Goal: Task Accomplishment & Management: Manage account settings

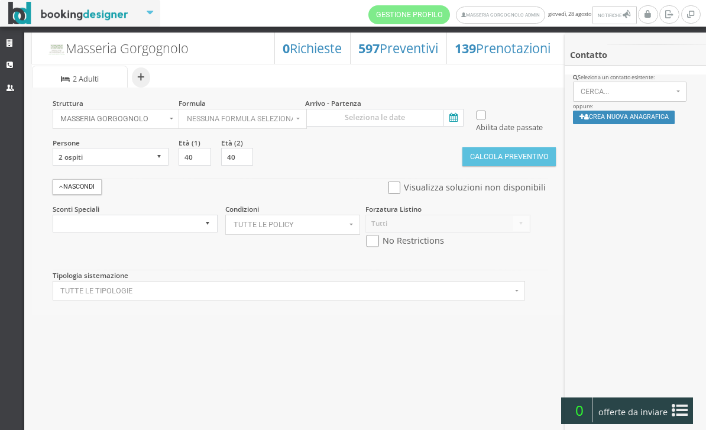
select select
click at [145, 166] on select "1 ospite 2 ospiti 3 ospiti 4 ospiti 5 ospiti 6 ospiti 7 ospiti 8 ospiti 9 ospit…" at bounding box center [111, 157] width 116 height 18
select select "3"
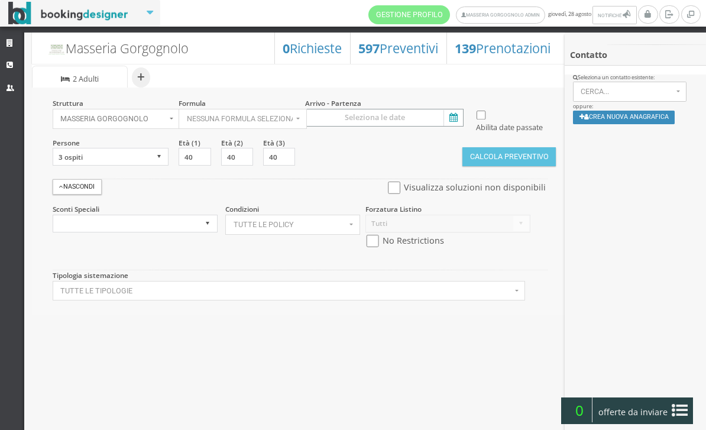
click at [462, 124] on input at bounding box center [384, 118] width 158 height 18
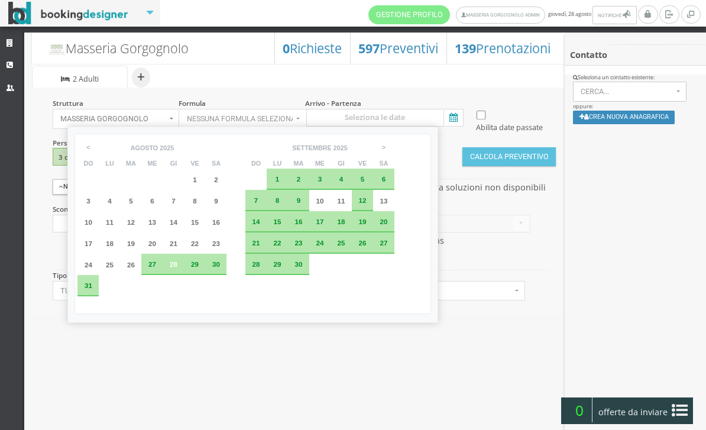
click at [451, 125] on icon at bounding box center [452, 118] width 18 height 16
click at [451, 125] on input at bounding box center [384, 118] width 158 height 18
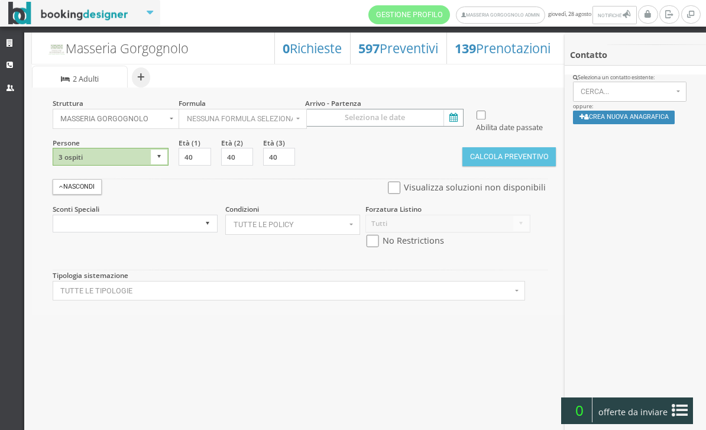
click at [441, 118] on input at bounding box center [384, 118] width 158 height 18
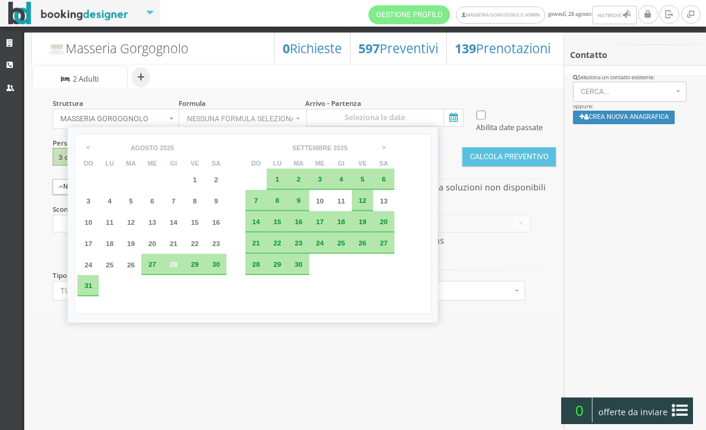
click at [226, 275] on div "30" at bounding box center [215, 264] width 21 height 21
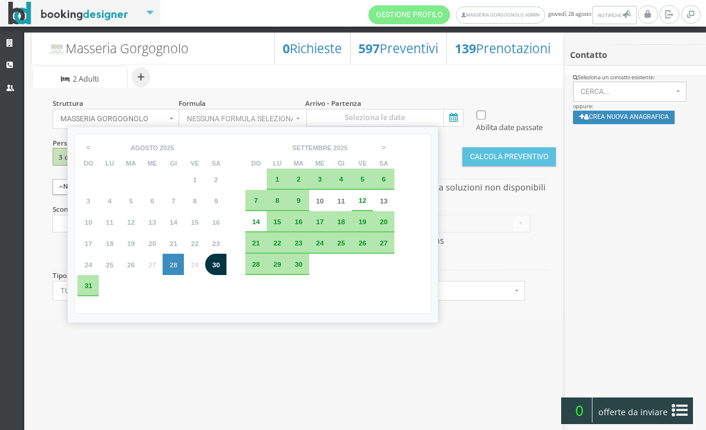
click at [86, 296] on div "31" at bounding box center [87, 285] width 21 height 21
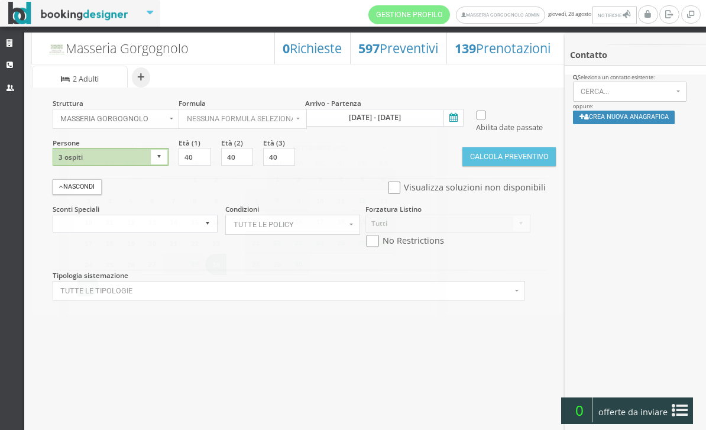
click at [88, 301] on button "Tutte le tipologie" at bounding box center [289, 291] width 473 height 20
click at [454, 115] on icon at bounding box center [452, 118] width 18 height 16
click at [454, 115] on input "30 ago 2025 - 31 ago 2025" at bounding box center [384, 118] width 158 height 18
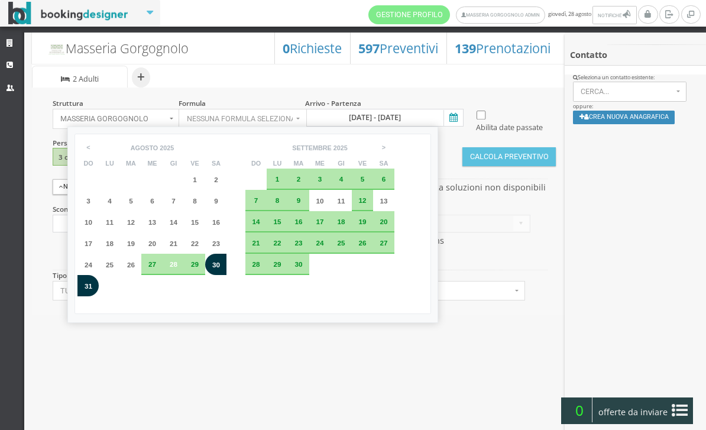
click at [85, 290] on div "31" at bounding box center [88, 286] width 13 height 7
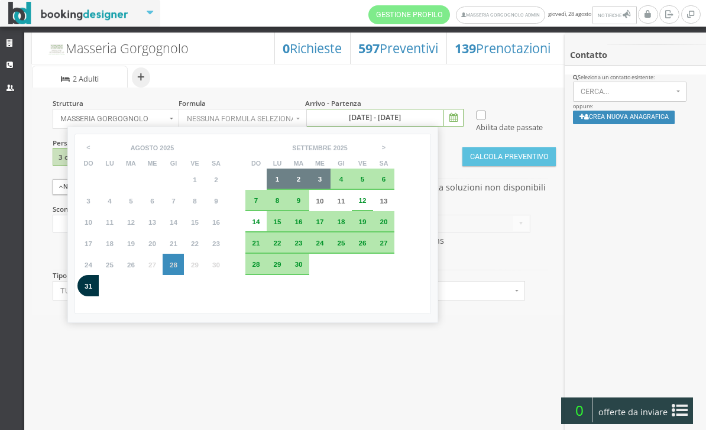
click at [331, 183] on div "3" at bounding box center [319, 179] width 21 height 21
type input "31 ago 2025 - 03 set 2025"
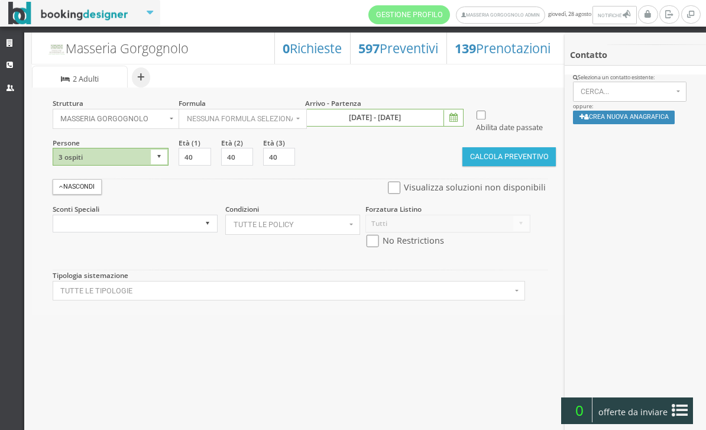
click at [497, 166] on button "Calcola Preventivo" at bounding box center [508, 156] width 93 height 19
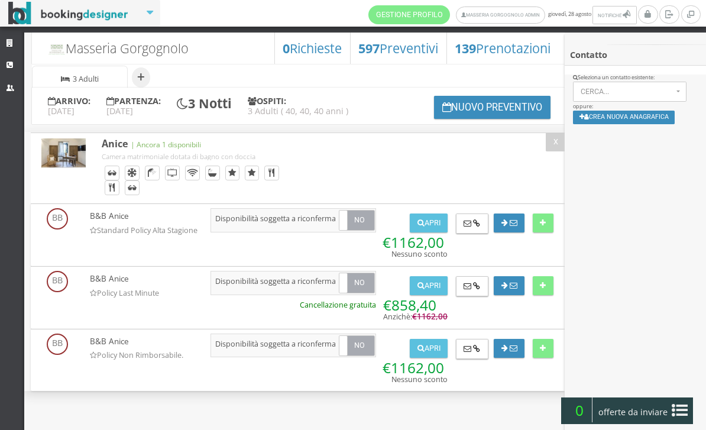
scroll to position [7, 0]
click at [465, 177] on div "Anice" at bounding box center [298, 167] width 535 height 70
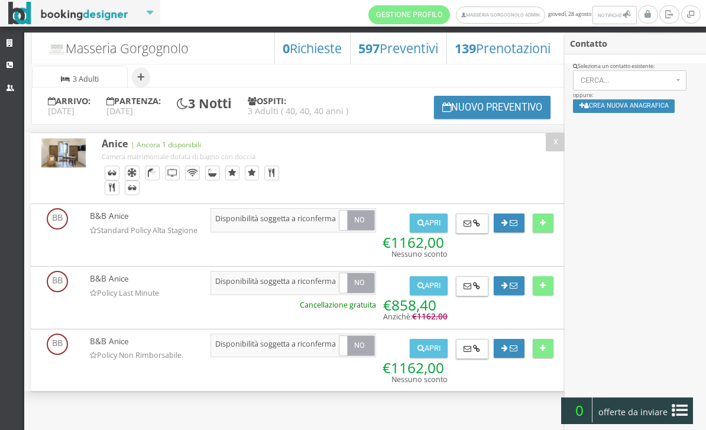
scroll to position [12, 0]
click at [622, 106] on button "Crea nuova anagrafica" at bounding box center [624, 107] width 102 height 14
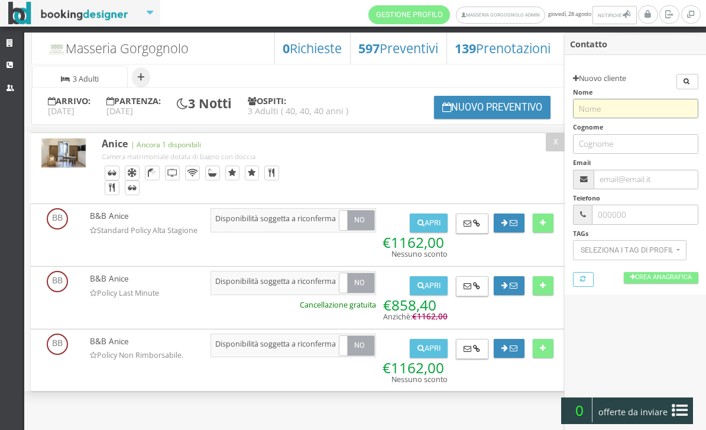
click at [614, 101] on input "text" at bounding box center [635, 109] width 125 height 20
click at [617, 109] on input "text" at bounding box center [635, 109] width 125 height 20
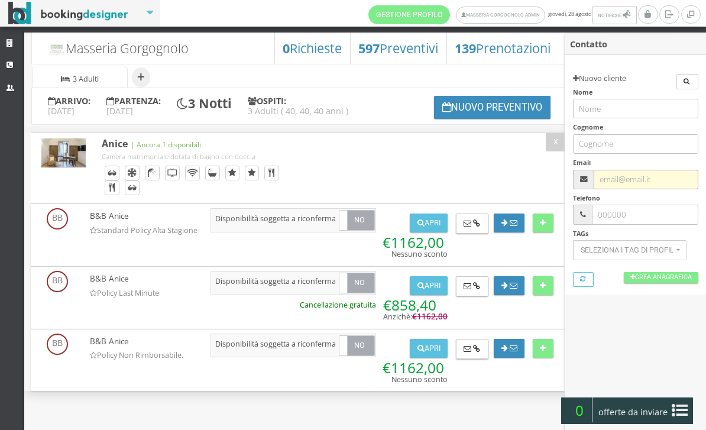
click at [639, 179] on input "text" at bounding box center [646, 180] width 104 height 20
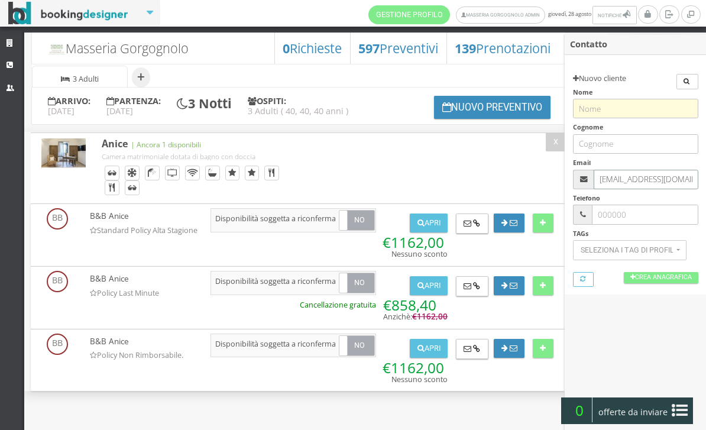
type input "Matteomoro78@libero.it"
click at [623, 108] on input "text" at bounding box center [635, 109] width 125 height 20
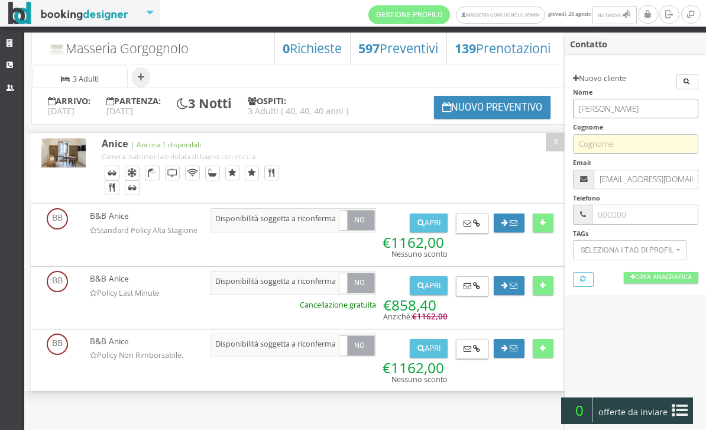
type input "matteo"
click at [616, 139] on input "text" at bounding box center [635, 144] width 125 height 20
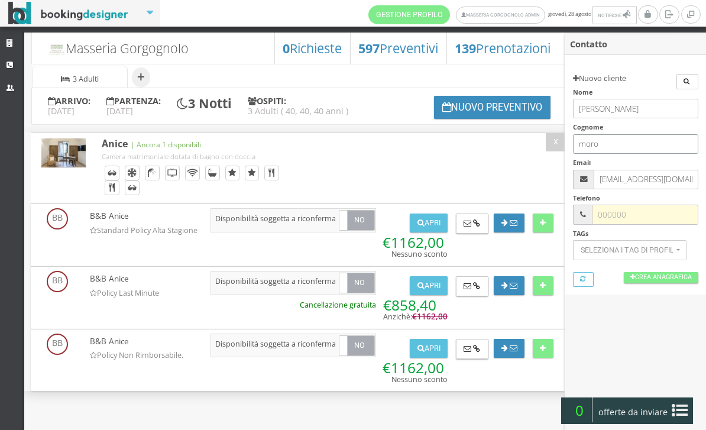
type input "moro"
click at [641, 215] on input "text" at bounding box center [645, 215] width 106 height 20
type input "3398197849"
click at [541, 295] on button at bounding box center [543, 285] width 21 height 19
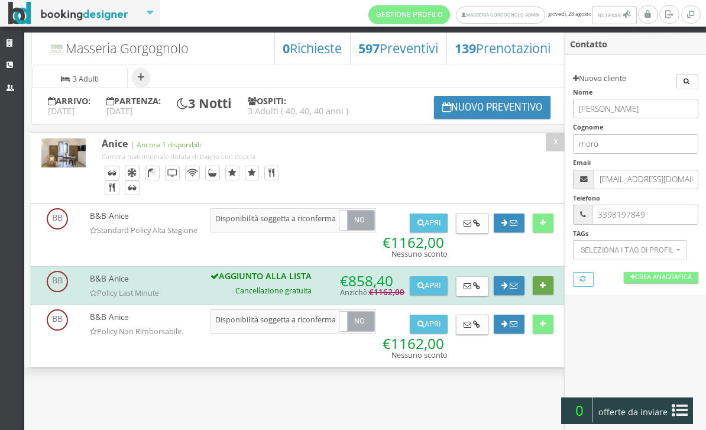
scroll to position [4, 0]
click at [682, 406] on icon at bounding box center [680, 410] width 16 height 19
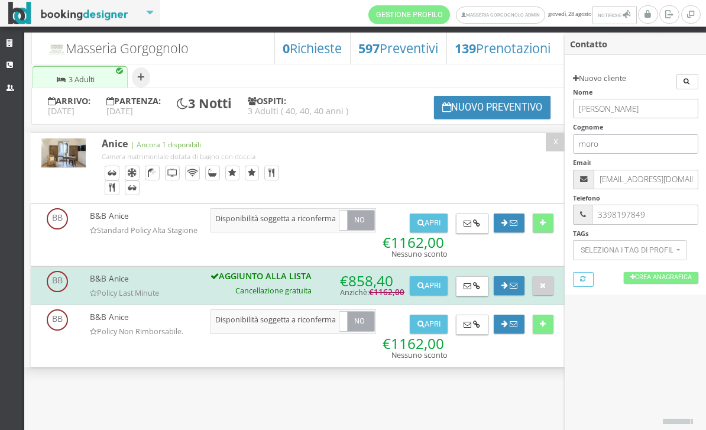
scroll to position [0, 0]
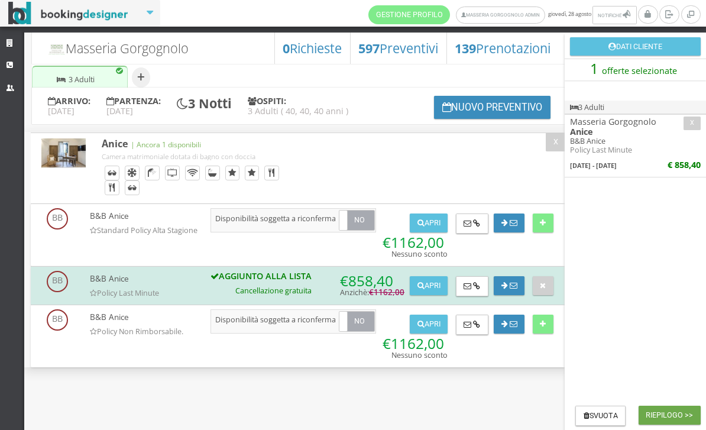
click at [673, 409] on button "Riepilogo >>" at bounding box center [670, 415] width 62 height 19
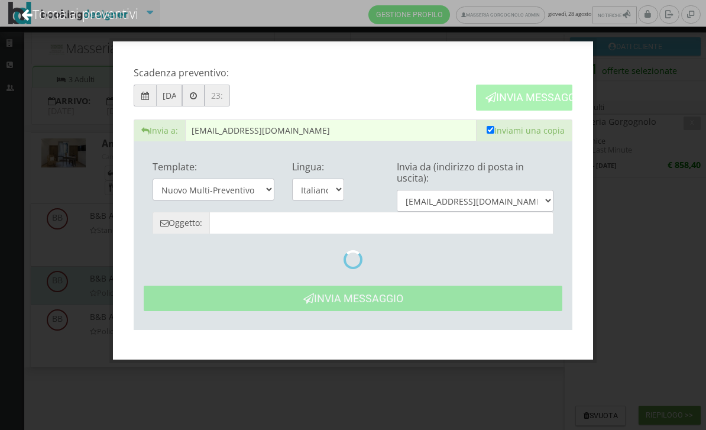
type input "Masseria Gorgognolo: Preventivo - Matteo Moro"
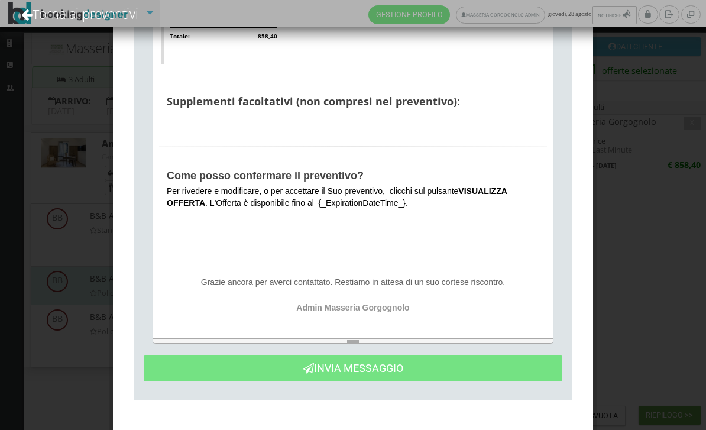
scroll to position [650, 0]
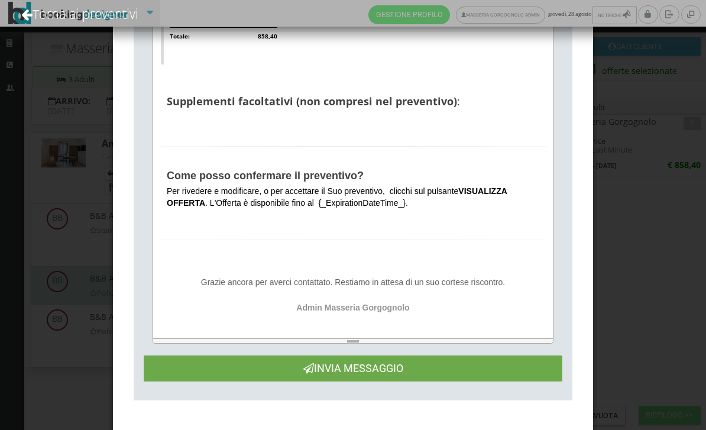
click at [353, 374] on button "Invia Messaggio" at bounding box center [353, 367] width 419 height 25
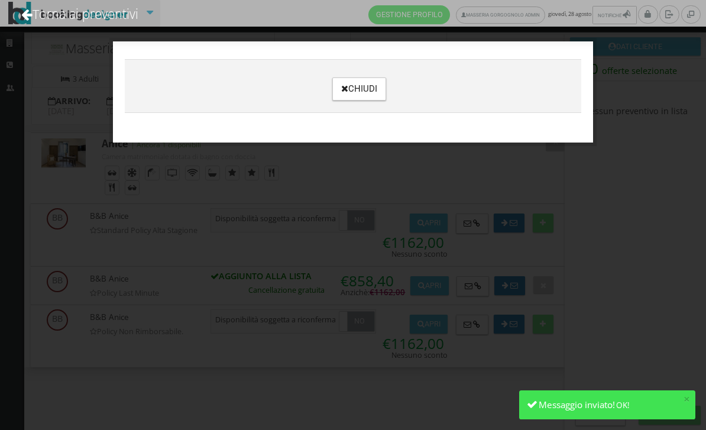
scroll to position [0, 0]
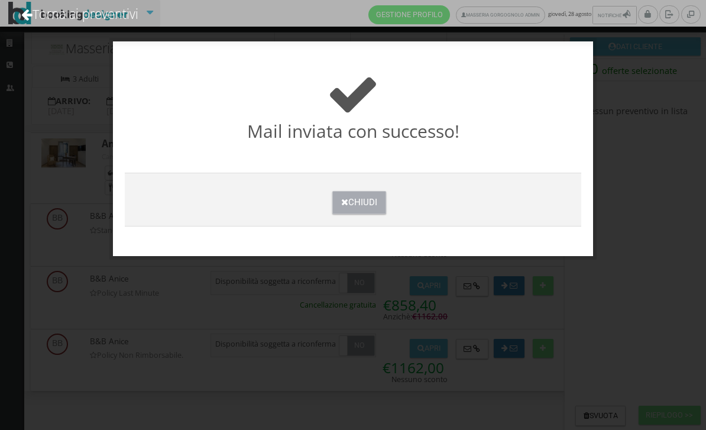
click at [361, 203] on button "Chiudi" at bounding box center [359, 202] width 54 height 23
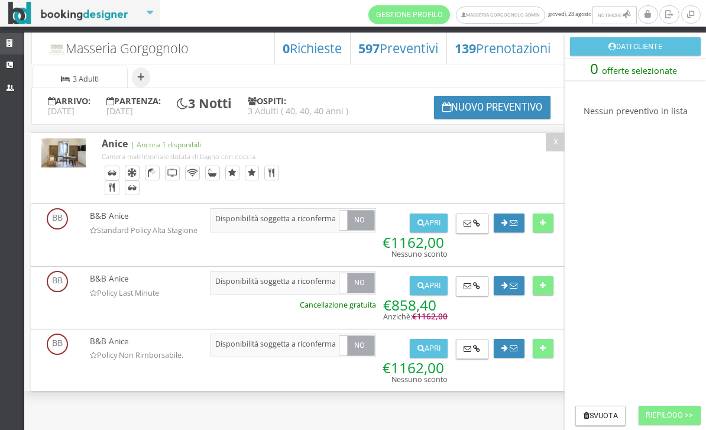
click at [8, 47] on icon at bounding box center [11, 44] width 9 height 8
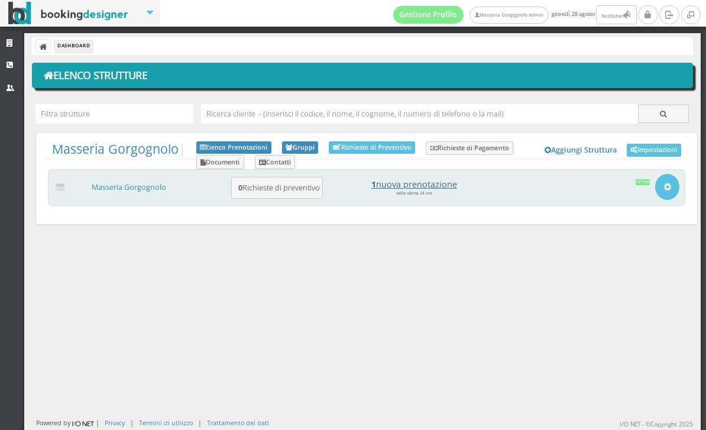
click at [437, 182] on h4 "1 nuova prenotazione" at bounding box center [414, 184] width 164 height 10
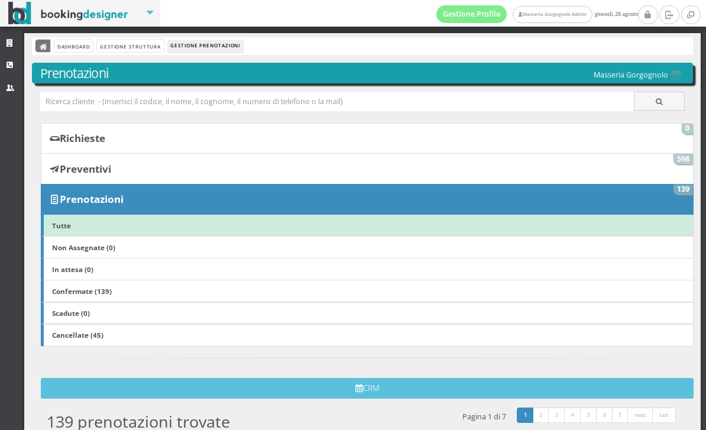
click at [38, 47] on link at bounding box center [42, 46] width 15 height 12
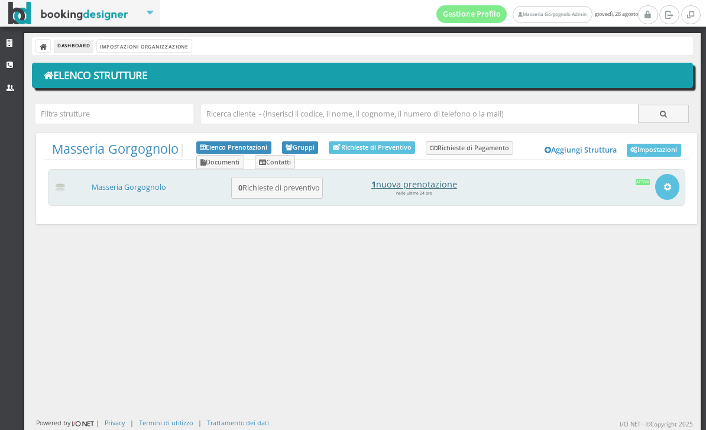
click at [421, 179] on h4 "1 nuova prenotazione" at bounding box center [414, 184] width 164 height 10
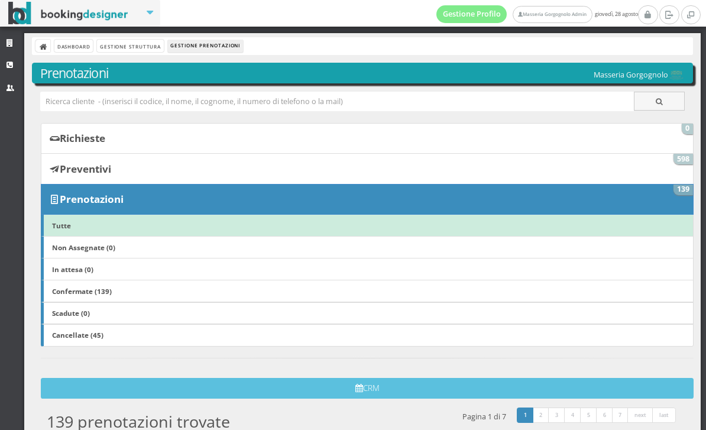
click at [46, 53] on div "Dashboard Gestione Struttura Gestione Prenotazioni" at bounding box center [362, 46] width 661 height 18
click at [41, 40] on link at bounding box center [42, 46] width 15 height 12
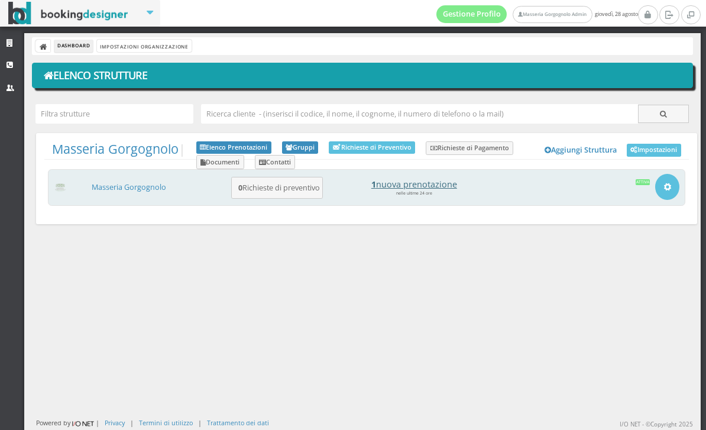
click at [415, 185] on h4 "1 nuova prenotazione" at bounding box center [414, 184] width 164 height 10
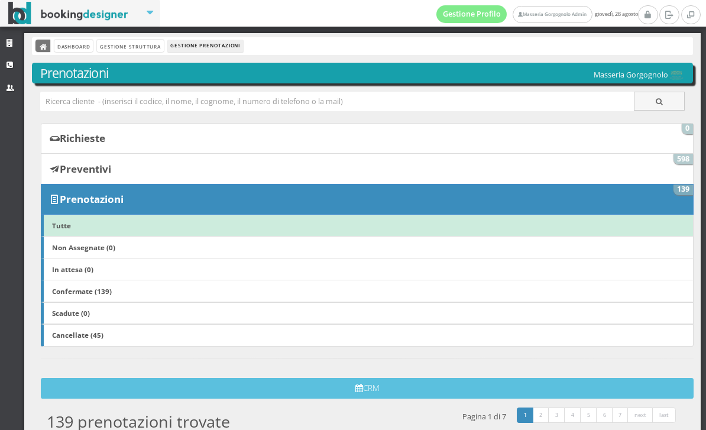
click at [46, 51] on link at bounding box center [42, 46] width 15 height 12
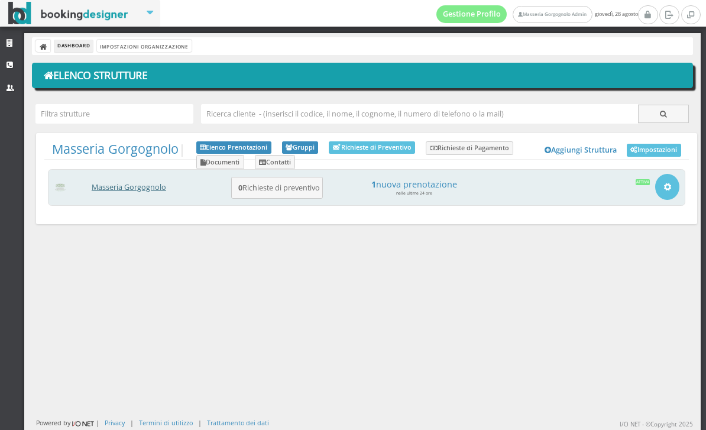
click at [155, 187] on link "Masseria Gorgognolo" at bounding box center [129, 187] width 75 height 10
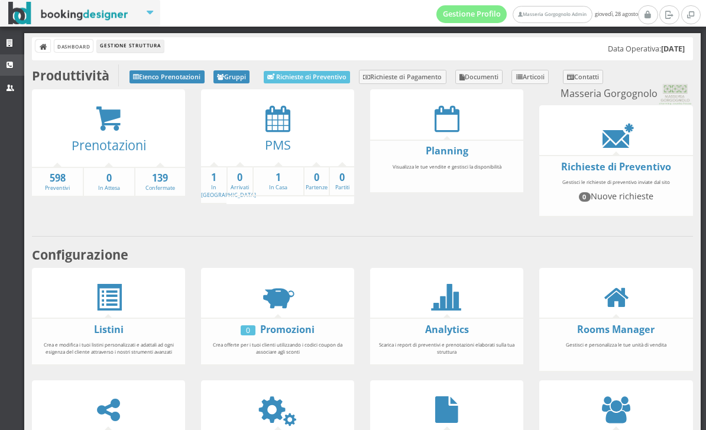
click at [14, 70] on link "CRM" at bounding box center [12, 64] width 24 height 21
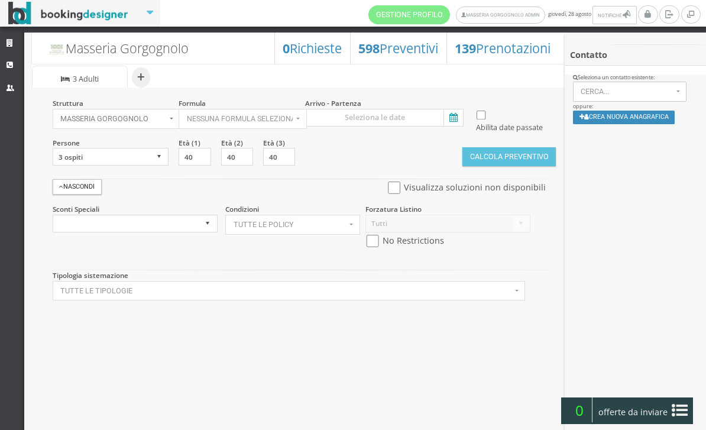
select select
click at [452, 117] on icon at bounding box center [452, 118] width 18 height 16
click at [452, 117] on input at bounding box center [384, 118] width 158 height 18
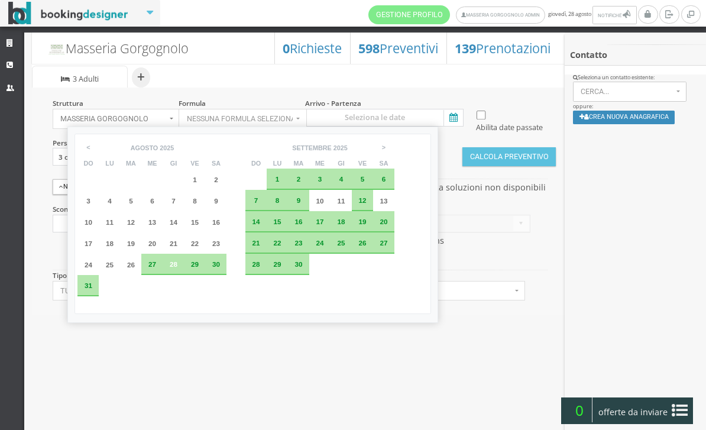
click at [89, 289] on span "31" at bounding box center [89, 285] width 8 height 8
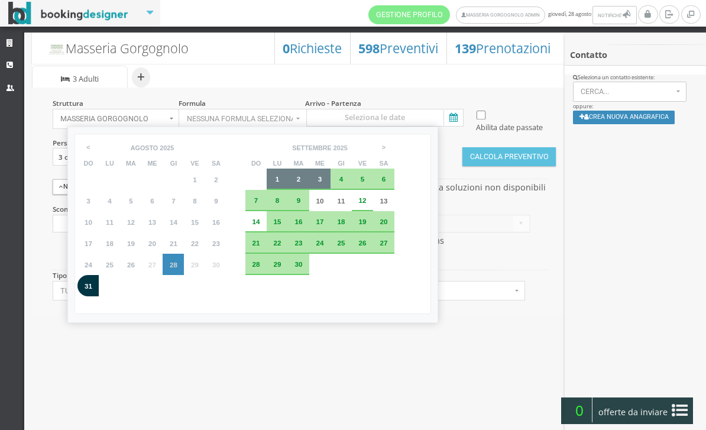
click at [322, 179] on span "3" at bounding box center [320, 179] width 4 height 8
type input "31 ago 2025 - 03 set 2025"
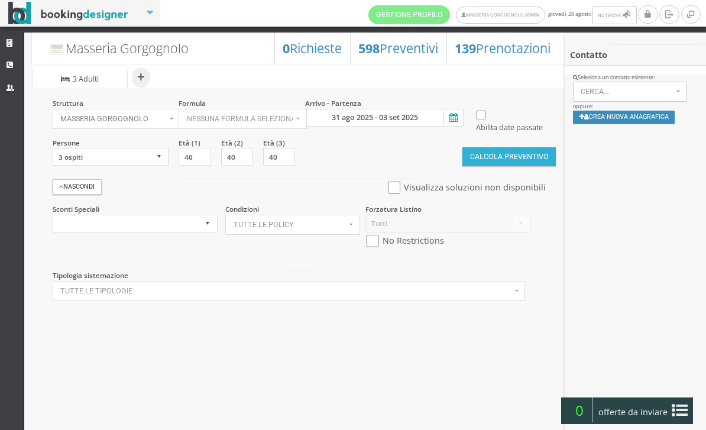
click at [496, 166] on button "Calcola Preventivo" at bounding box center [508, 156] width 93 height 19
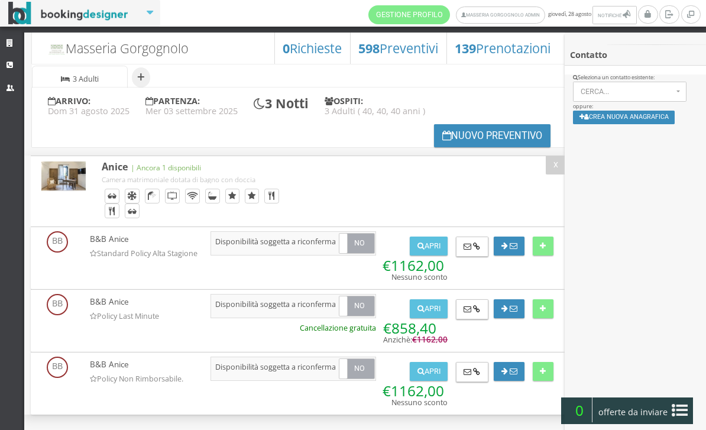
scroll to position [7, 0]
click at [667, 95] on span "Cerca..." at bounding box center [627, 92] width 92 height 8
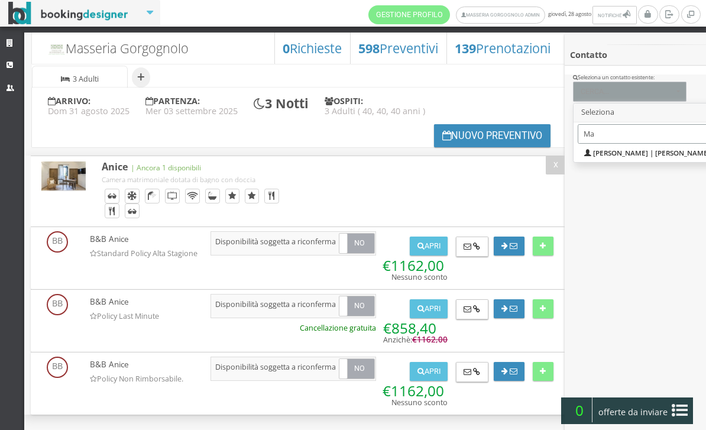
type input "M"
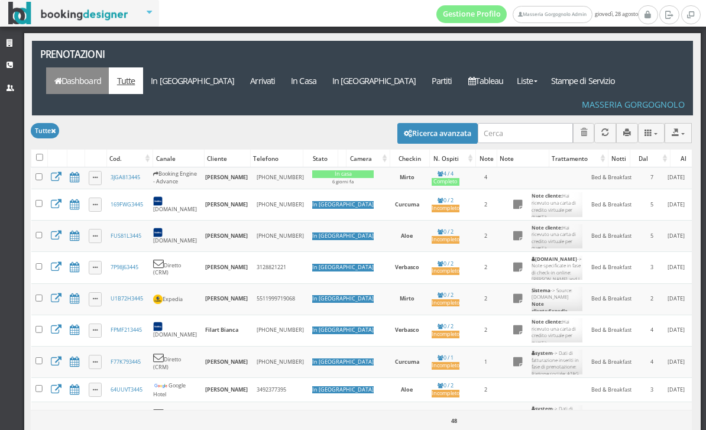
click at [109, 67] on link "Dashboard" at bounding box center [77, 80] width 63 height 27
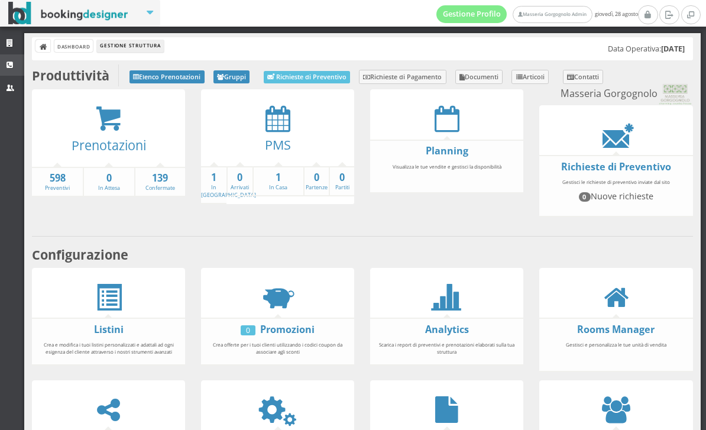
click at [13, 59] on link "CRM" at bounding box center [12, 64] width 24 height 21
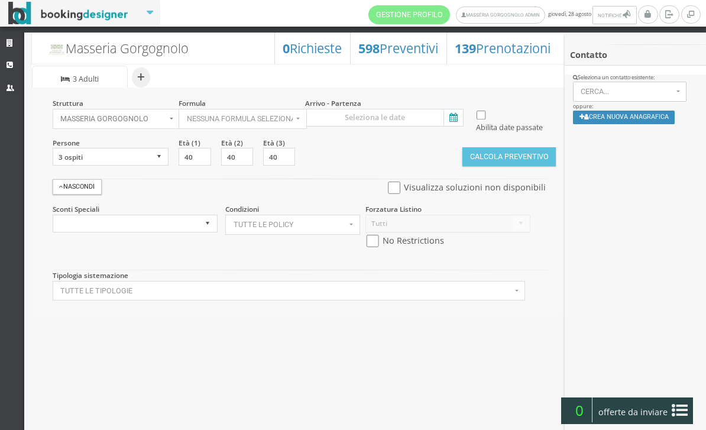
select select
click at [9, 44] on icon at bounding box center [11, 44] width 9 height 8
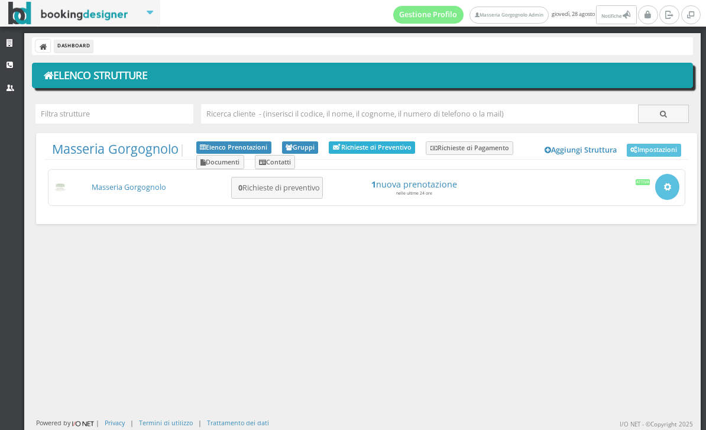
click at [398, 151] on link "Richieste di Preventivo" at bounding box center [372, 147] width 86 height 12
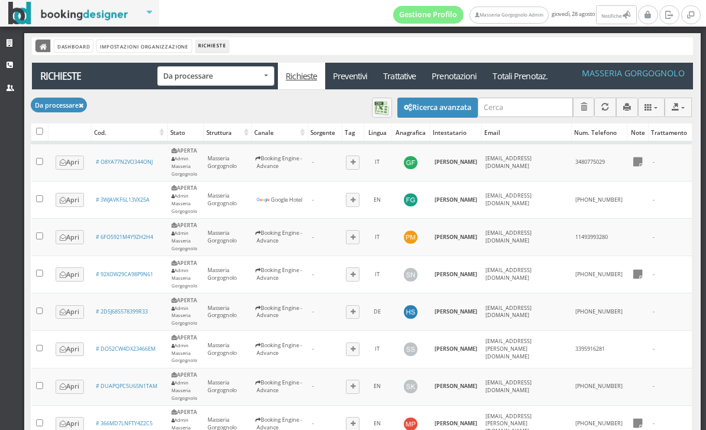
click at [48, 47] on link at bounding box center [42, 46] width 15 height 12
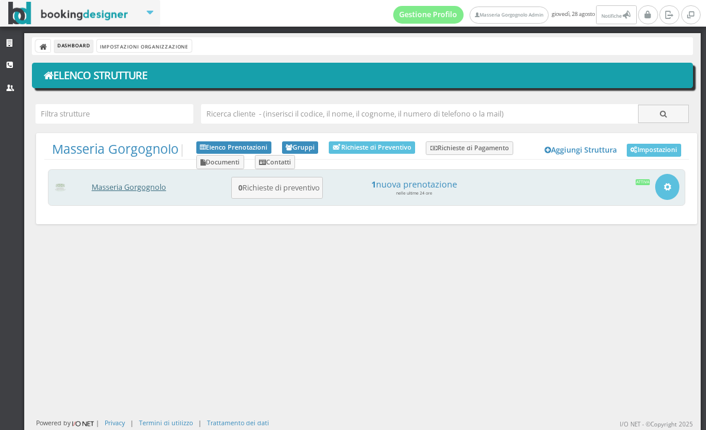
click at [120, 189] on link "Masseria Gorgognolo" at bounding box center [129, 187] width 75 height 10
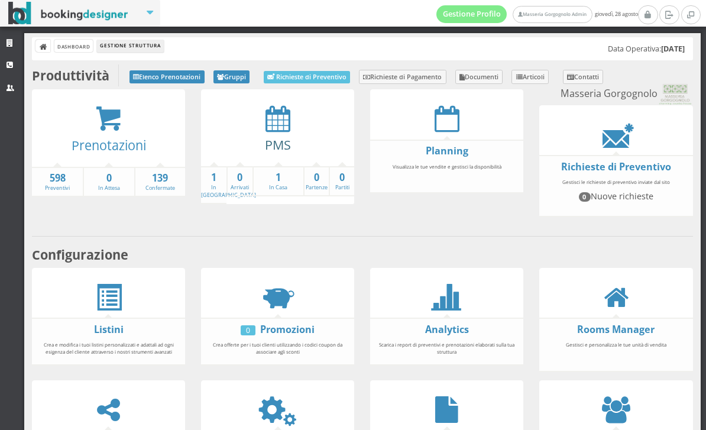
click at [265, 141] on link "PMS" at bounding box center [278, 144] width 26 height 17
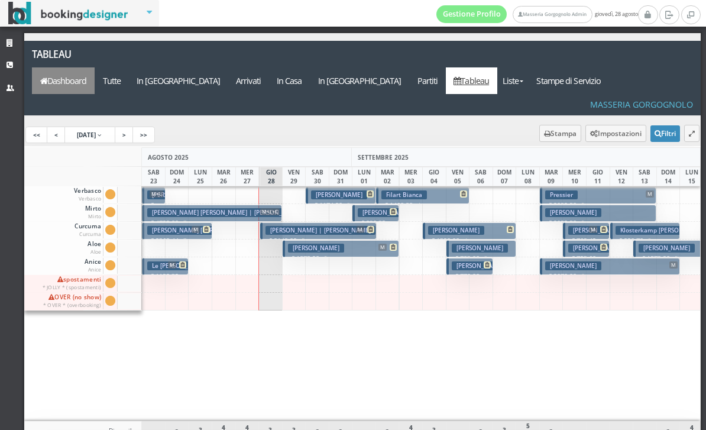
click at [95, 67] on link "Dashboard" at bounding box center [63, 80] width 63 height 27
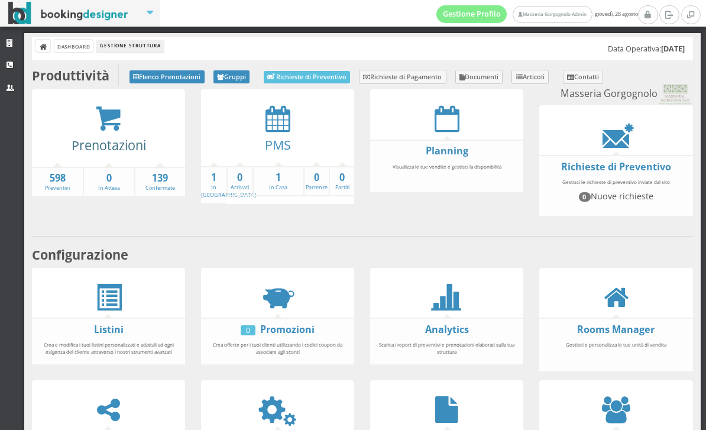
click at [103, 138] on link "Prenotazioni" at bounding box center [109, 145] width 75 height 17
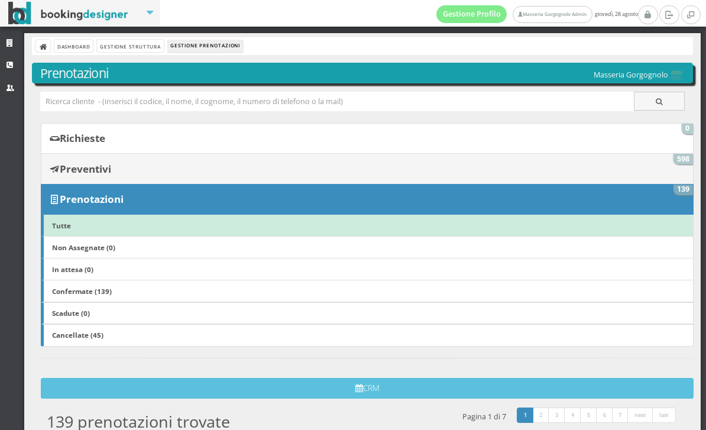
click at [104, 177] on link "Preventivi 598" at bounding box center [367, 168] width 653 height 31
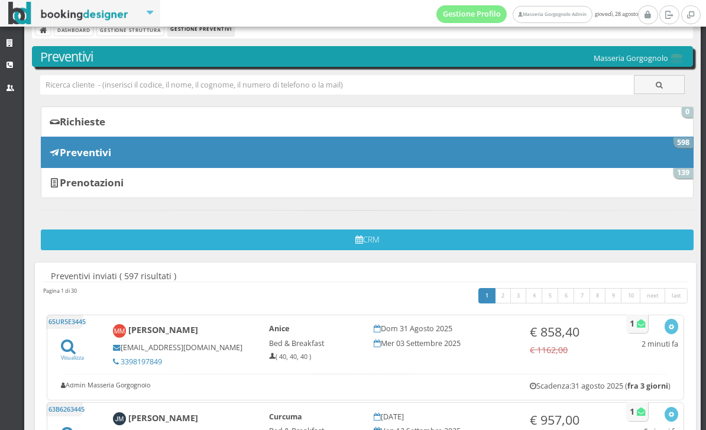
scroll to position [93, 0]
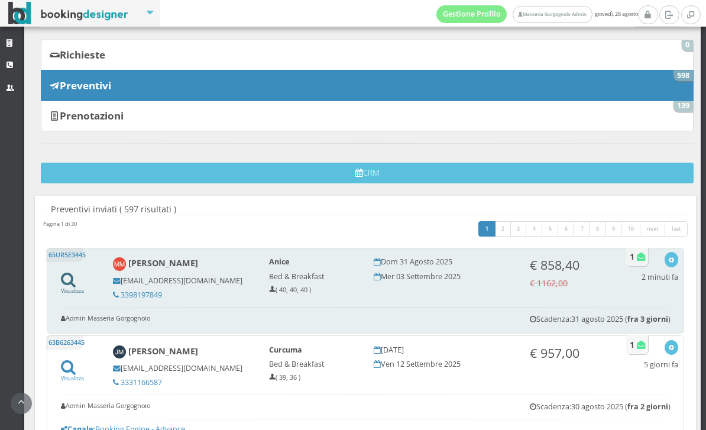
click at [72, 286] on icon at bounding box center [68, 279] width 15 height 16
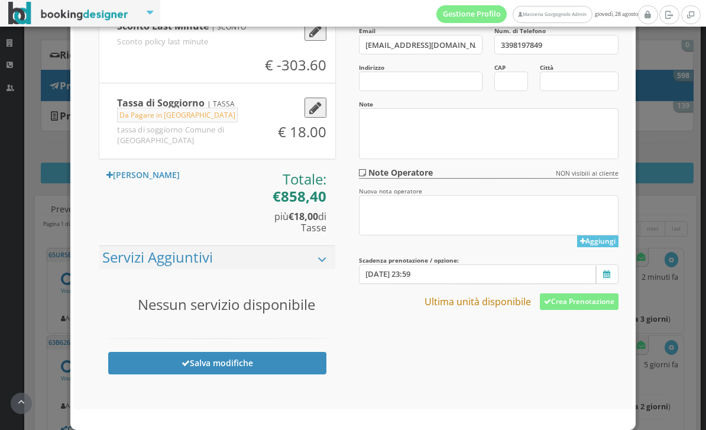
scroll to position [412, 0]
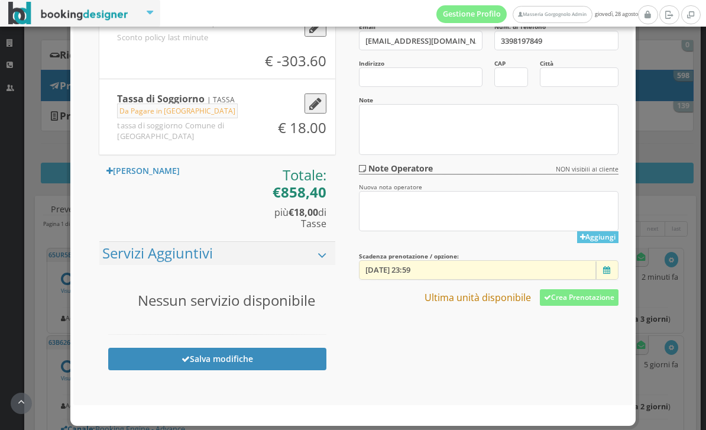
click at [458, 273] on input "29/08/2025 23:59" at bounding box center [489, 270] width 260 height 20
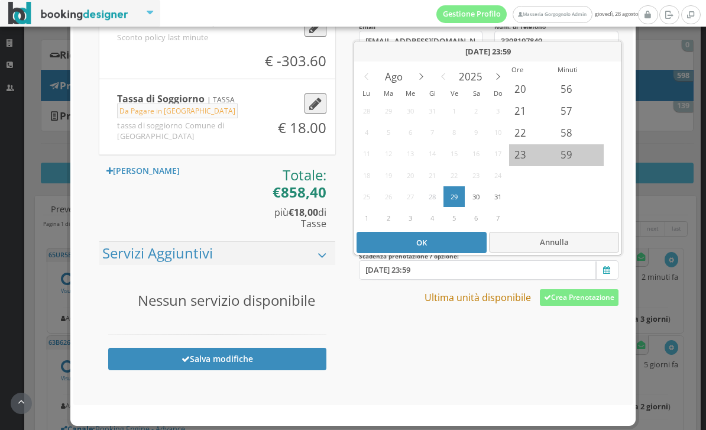
click at [501, 195] on div "31" at bounding box center [497, 196] width 19 height 19
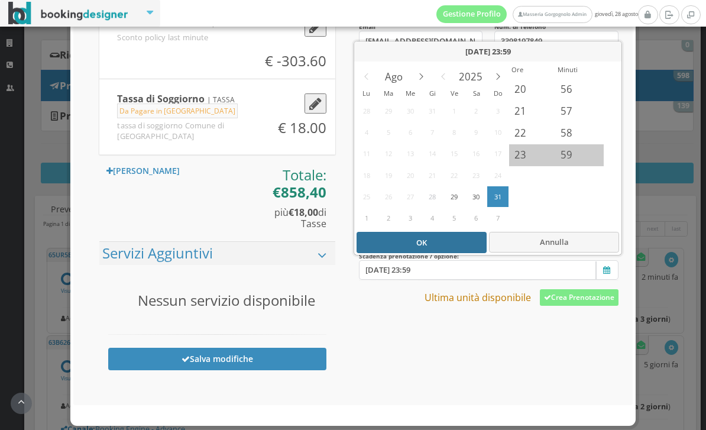
click at [407, 238] on div "OK" at bounding box center [422, 242] width 130 height 21
type input "31/08/2025 23:59"
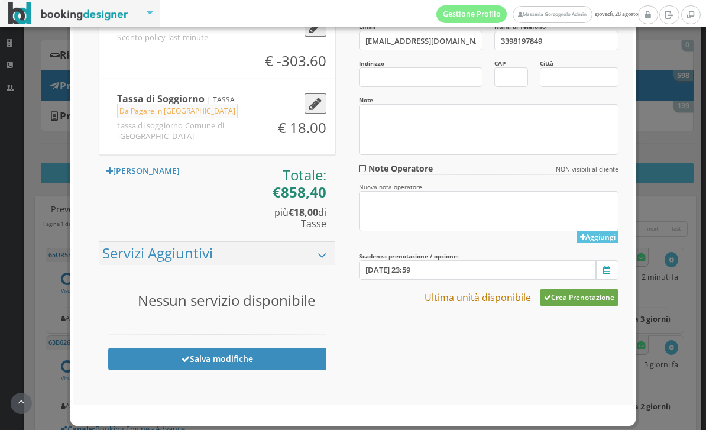
click at [584, 294] on button "Crea Prenotazione" at bounding box center [579, 297] width 79 height 17
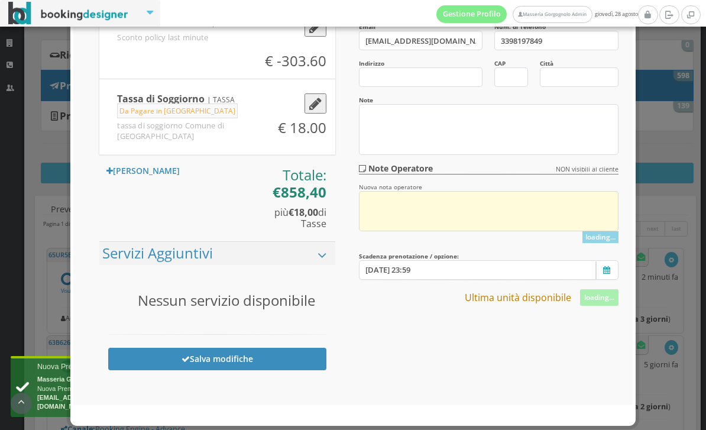
scroll to position [352, 0]
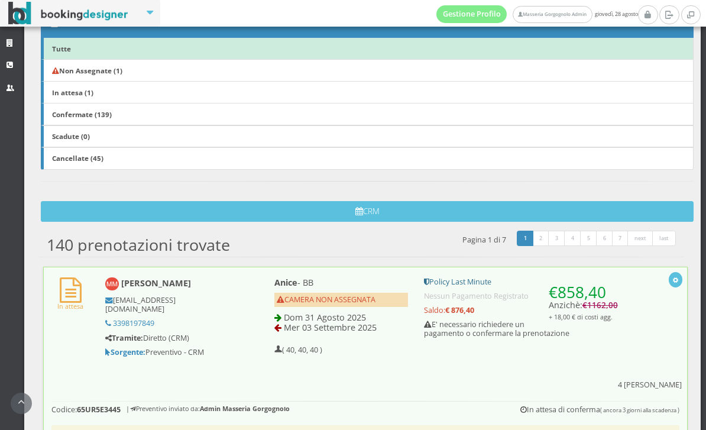
scroll to position [326, 0]
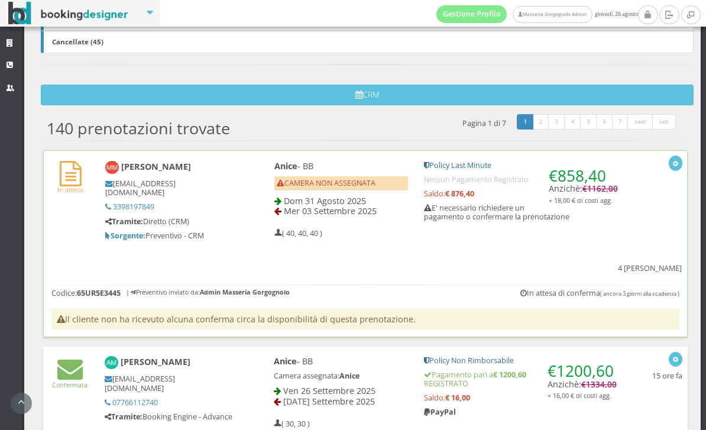
click at [55, 213] on div "In attesa Matteo Moro matteomoro78@libero.it 3398197849 Tramite: Diretto (CRM) …" at bounding box center [366, 214] width 644 height 127
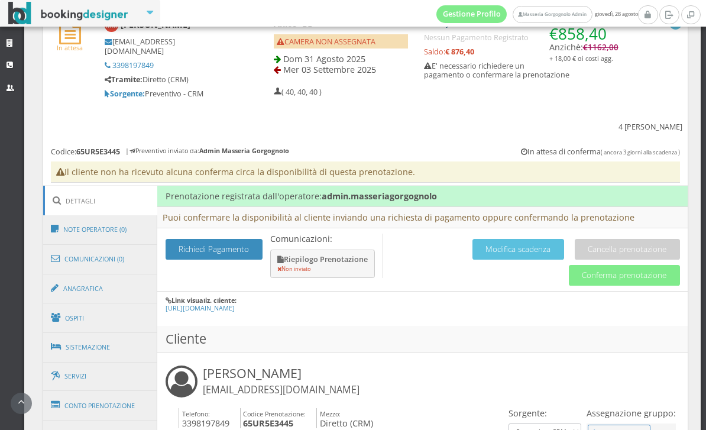
scroll to position [588, 0]
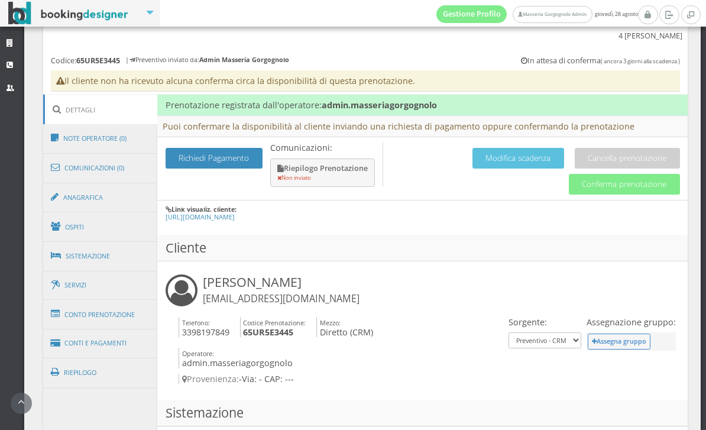
click at [591, 174] on button "Conferma prenotazione" at bounding box center [624, 184] width 111 height 21
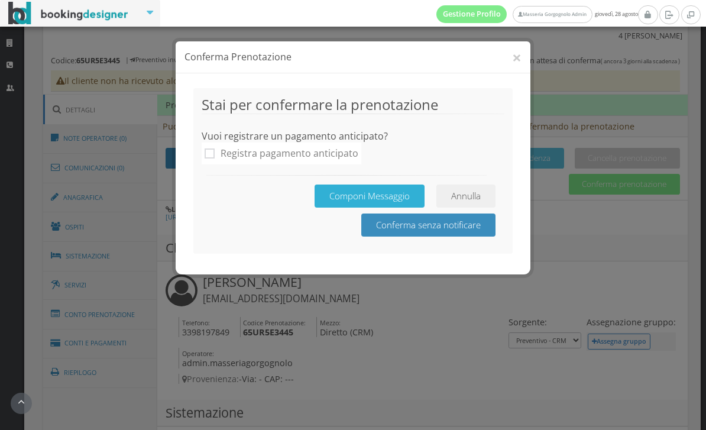
click at [378, 191] on button "Componi Messaggio" at bounding box center [370, 195] width 110 height 23
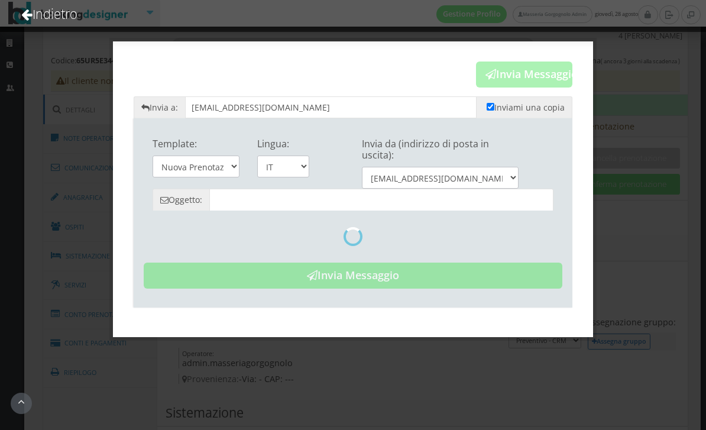
type input "Prenotazione Confermata - Masseria Gorgognolo"
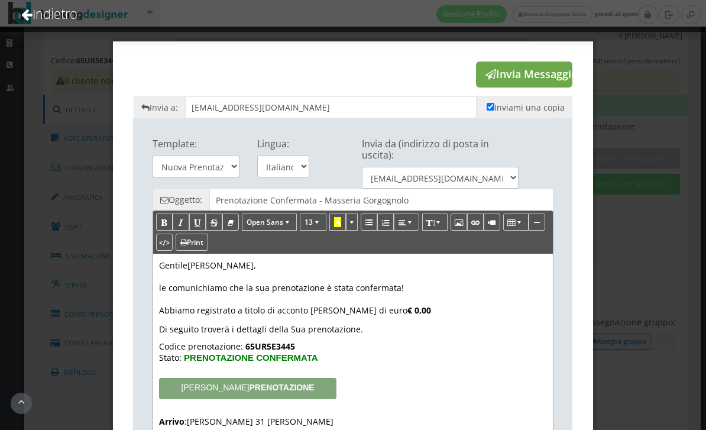
scroll to position [0, 0]
click at [542, 77] on button "Invia Messaggio" at bounding box center [524, 74] width 96 height 26
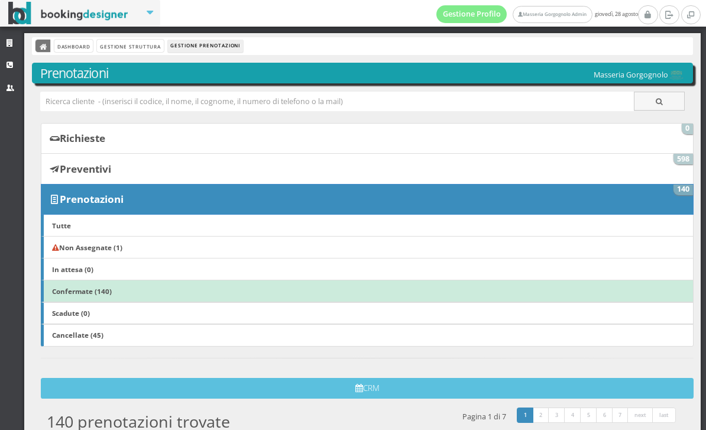
click at [49, 48] on link at bounding box center [42, 46] width 15 height 12
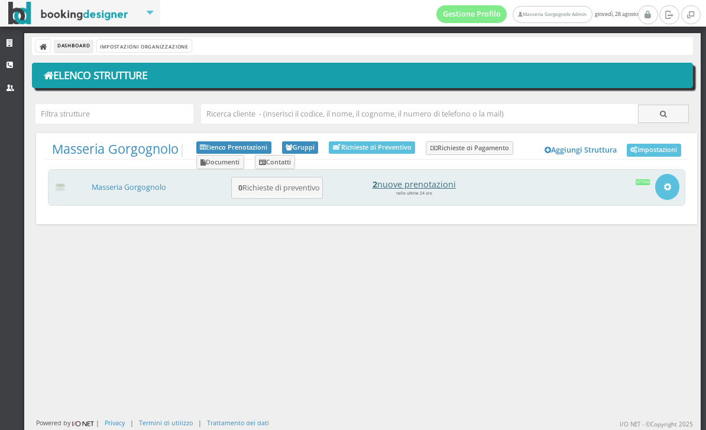
click at [428, 183] on h4 "2 nuove prenotazioni" at bounding box center [414, 184] width 164 height 10
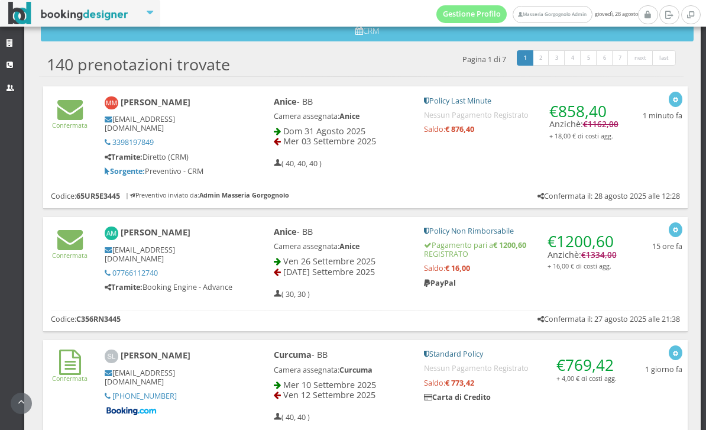
scroll to position [394, 0]
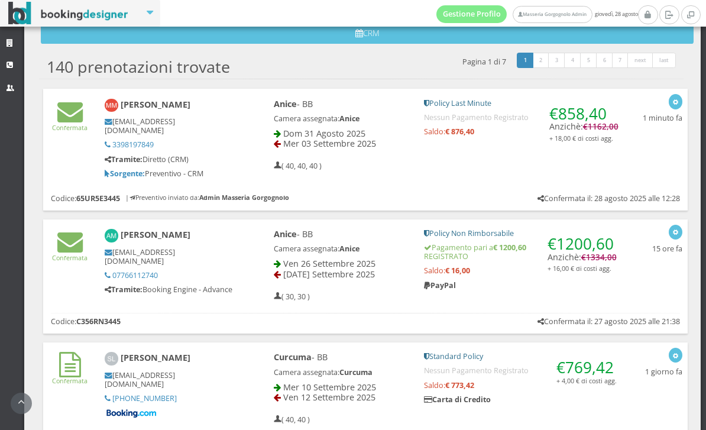
click at [564, 162] on div "Anice - BB Camera assegnata: [PERSON_NAME] Dom 31 Agosto 2025 Mer 03 Settembre …" at bounding box center [446, 134] width 376 height 83
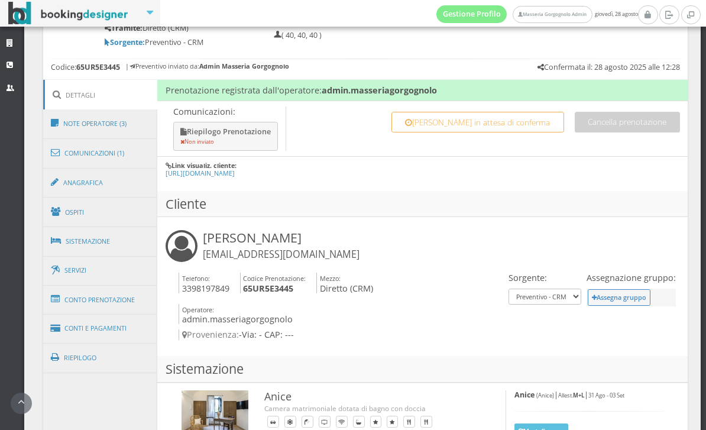
scroll to position [544, 0]
click at [251, 122] on button "Riepilogo Prenotazione Non inviato" at bounding box center [225, 136] width 105 height 29
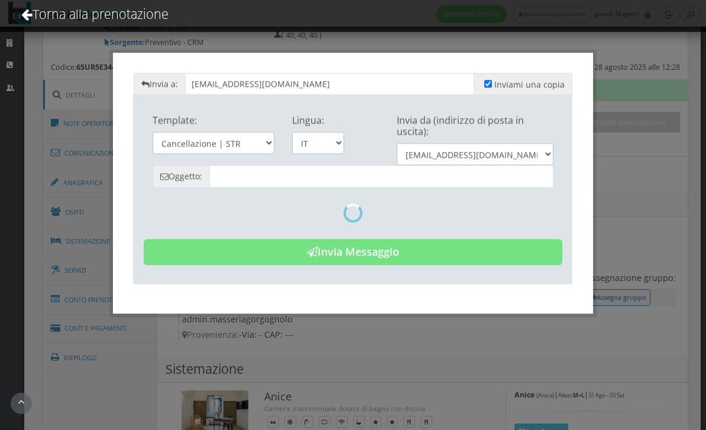
type input "Riepilogo Prenotazione - [PERSON_NAME] - Cod. 65UR5E3445"
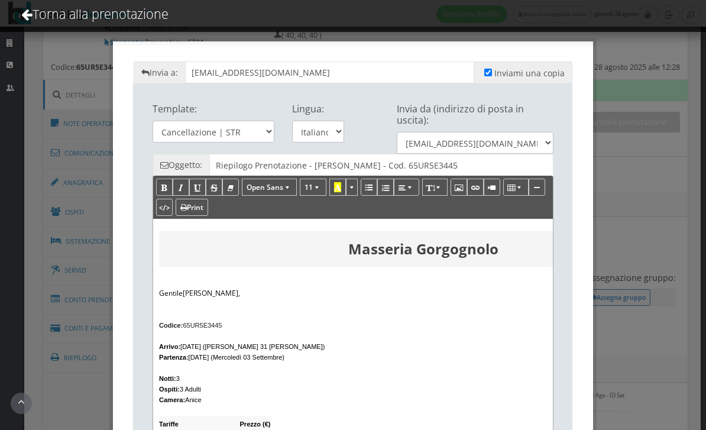
scroll to position [0, 0]
click at [108, 18] on link "Torna alla prenotazione" at bounding box center [94, 13] width 179 height 49
